Goal: Register for event/course

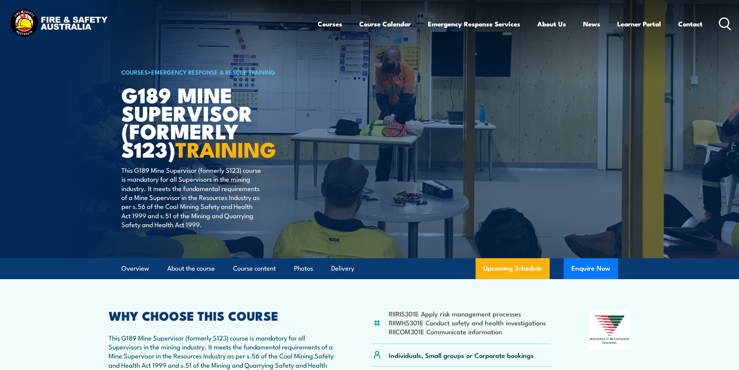
click at [722, 19] on circle at bounding box center [724, 22] width 9 height 9
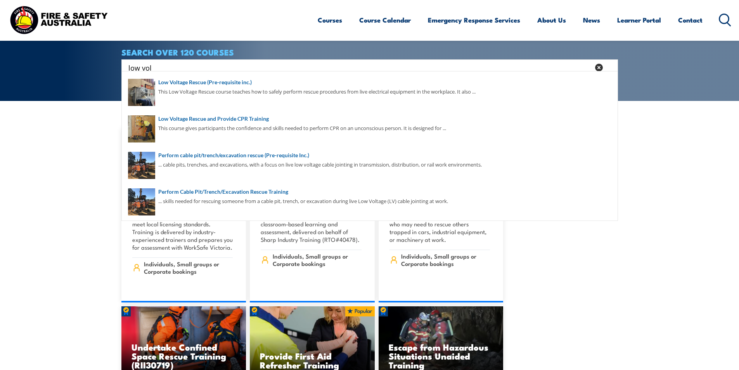
scroll to position [109, 0]
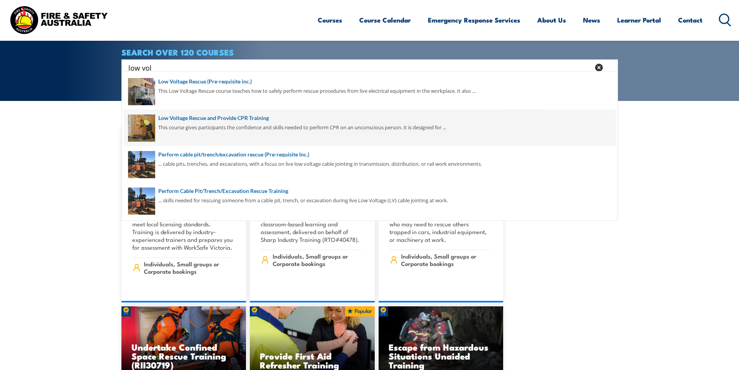
type input "low vol"
click at [258, 115] on span at bounding box center [370, 127] width 492 height 36
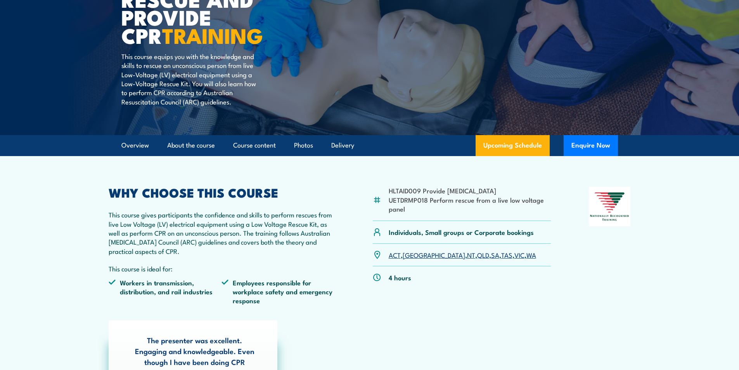
scroll to position [39, 0]
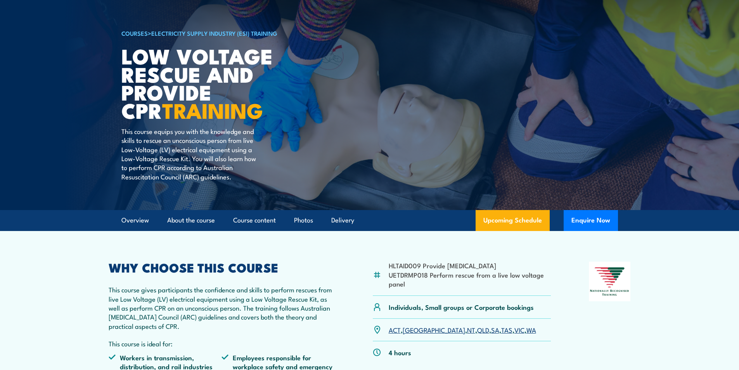
click at [477, 330] on link "QLD" at bounding box center [483, 329] width 12 height 9
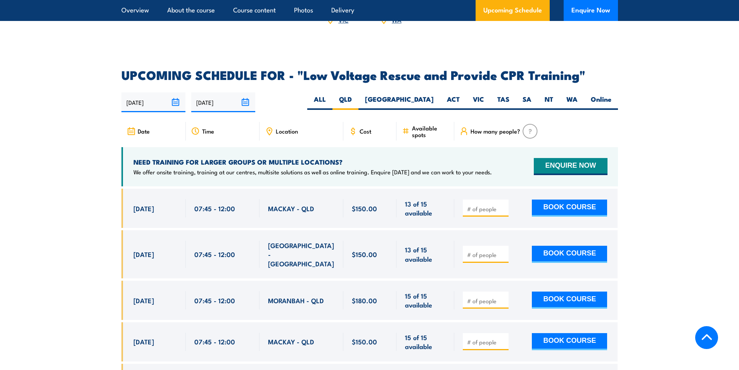
scroll to position [1267, 0]
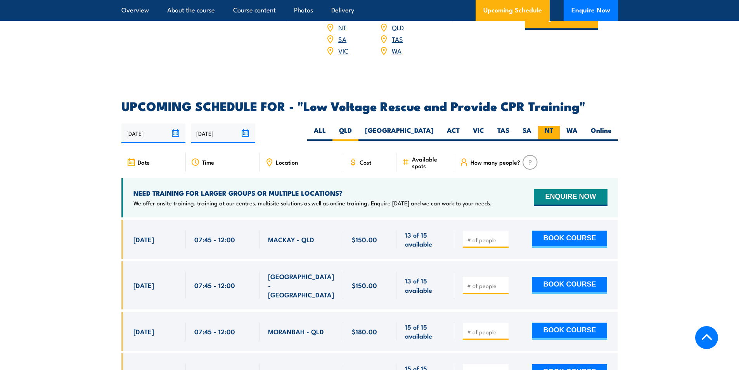
click at [554, 126] on label "NT" at bounding box center [549, 133] width 22 height 15
click at [554, 126] on input "NT" at bounding box center [556, 128] width 5 height 5
radio input "true"
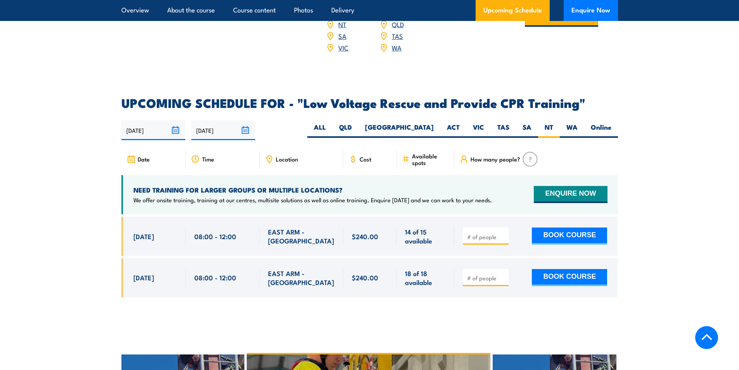
scroll to position [1267, 0]
